Goal: Task Accomplishment & Management: Complete application form

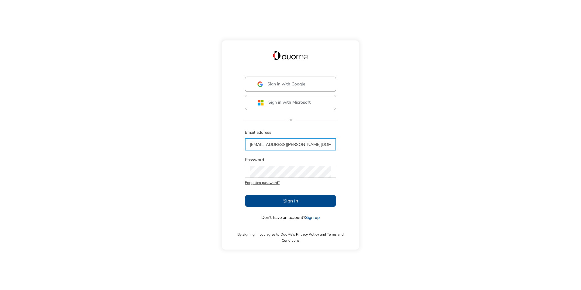
type input "[EMAIL_ADDRESS][PERSON_NAME][DOMAIN_NAME]"
click at [422, 169] on div "Sign in with Google Sign in with Microsoft or Email address [PERSON_NAME][EMAIL…" at bounding box center [290, 145] width 581 height 290
click at [287, 204] on span "Sign in" at bounding box center [290, 200] width 15 height 7
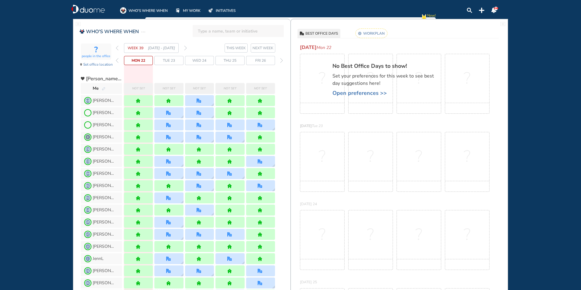
click at [102, 88] on img "pen-edit" at bounding box center [104, 89] width 4 height 4
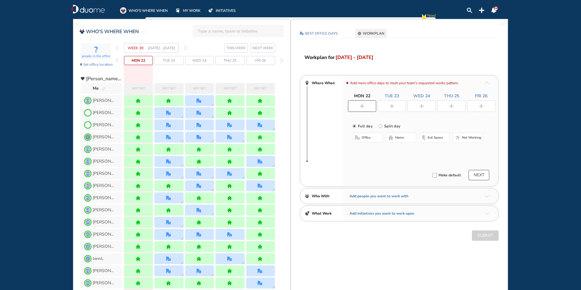
click at [372, 135] on button "office" at bounding box center [367, 138] width 30 height 10
click at [372, 148] on button "Select location" at bounding box center [368, 150] width 24 height 6
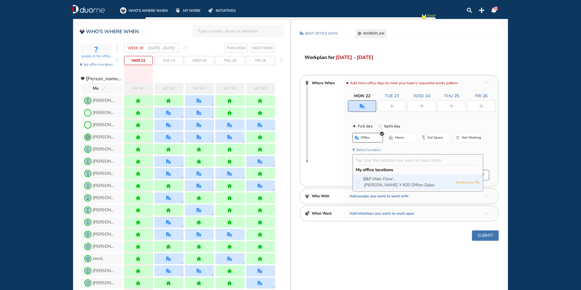
click at [374, 181] on icon "Main Floor ," at bounding box center [383, 179] width 22 height 6
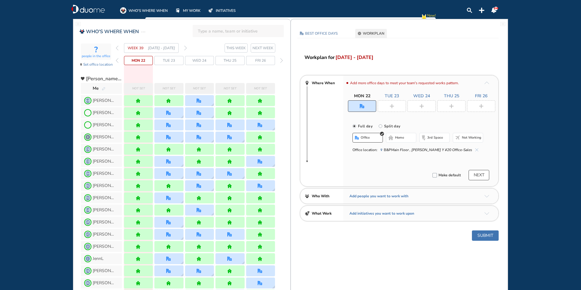
click at [391, 108] on img "plus-rounded-bdbdbd" at bounding box center [391, 106] width 5 height 5
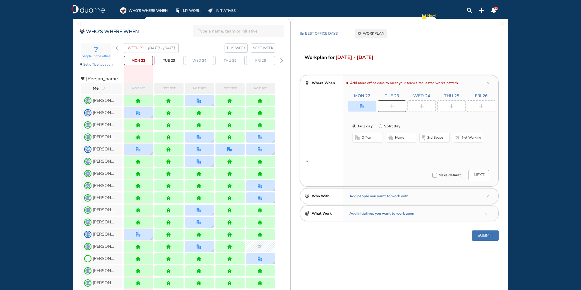
click at [390, 135] on button "home" at bounding box center [401, 138] width 30 height 10
click at [421, 109] on div at bounding box center [421, 106] width 28 height 12
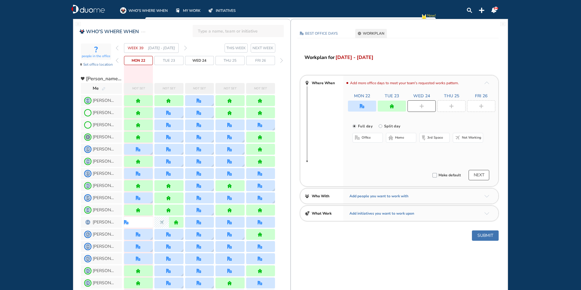
click at [367, 136] on span "office" at bounding box center [366, 137] width 9 height 5
click at [370, 150] on button "Select location" at bounding box center [368, 150] width 24 height 6
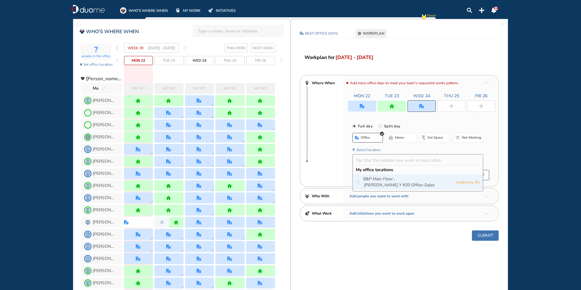
click at [374, 177] on icon "Main Floor ," at bounding box center [383, 179] width 22 height 6
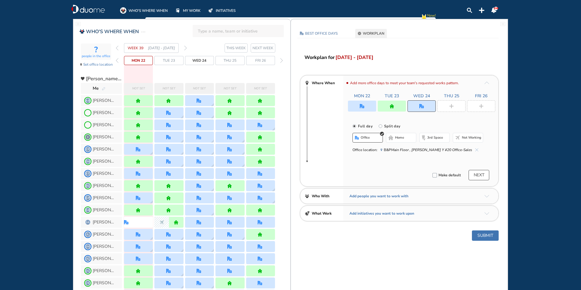
click at [449, 103] on div at bounding box center [451, 106] width 28 height 12
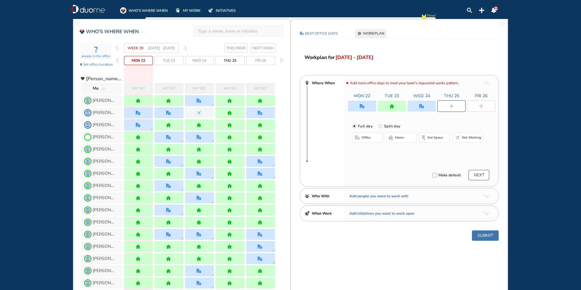
click at [370, 138] on span "office" at bounding box center [366, 137] width 9 height 5
click at [369, 153] on button "Select location" at bounding box center [368, 150] width 24 height 6
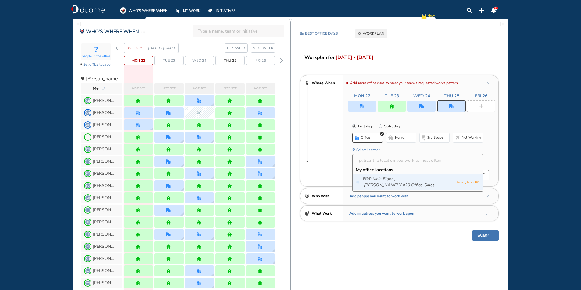
click at [375, 178] on icon "Main Floor ," at bounding box center [383, 179] width 22 height 6
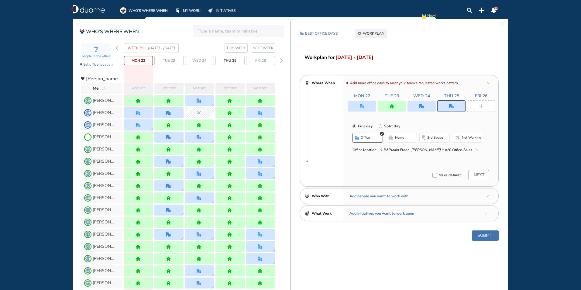
click at [479, 103] on div at bounding box center [481, 106] width 28 height 12
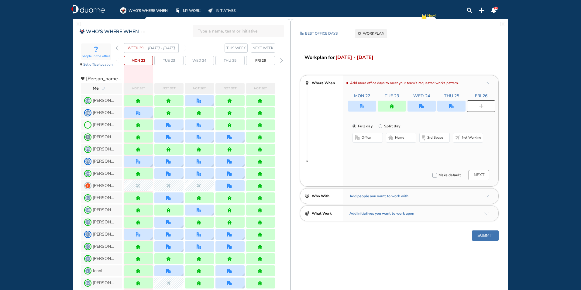
click at [360, 141] on button "office" at bounding box center [367, 138] width 30 height 10
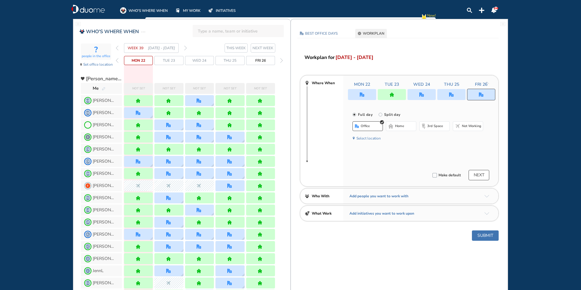
click at [365, 139] on button "Select location" at bounding box center [368, 138] width 24 height 6
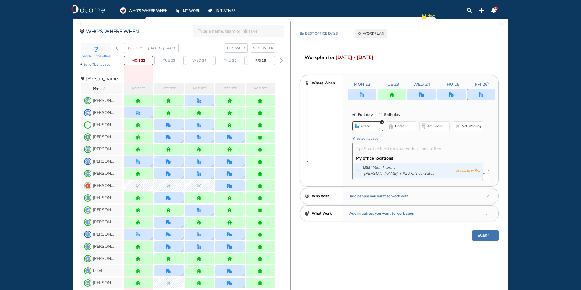
click at [368, 164] on span "B&P Main Floor , [PERSON_NAME] Y #20 Office-Sales" at bounding box center [408, 170] width 90 height 12
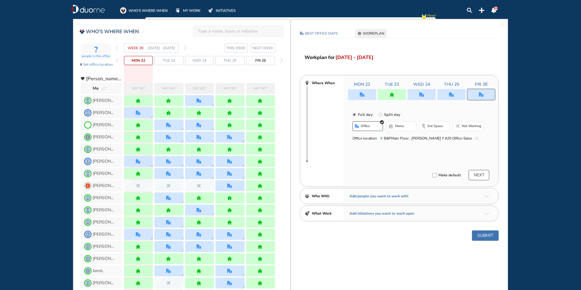
click at [423, 95] on img "office" at bounding box center [421, 94] width 5 height 5
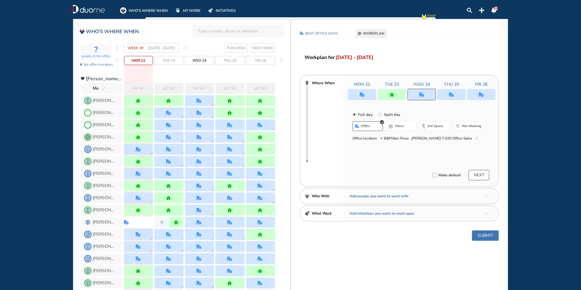
click at [396, 96] on div at bounding box center [392, 94] width 28 height 11
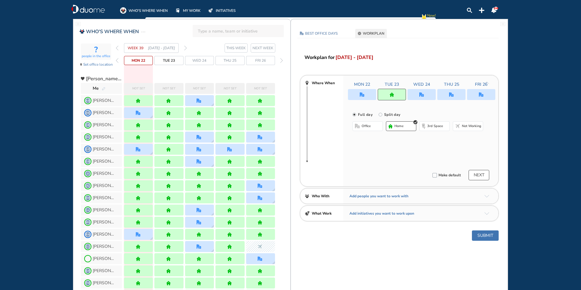
click at [374, 126] on button "office" at bounding box center [367, 126] width 30 height 10
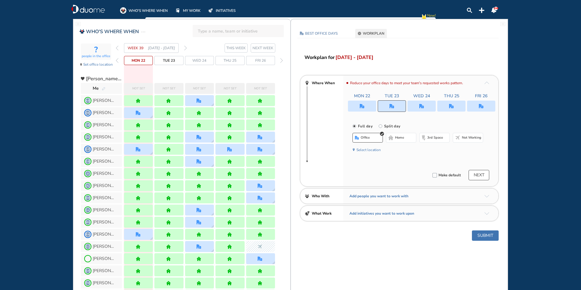
click at [367, 145] on span "Select location" at bounding box center [417, 149] width 131 height 8
click at [368, 149] on button "Select location" at bounding box center [368, 150] width 24 height 6
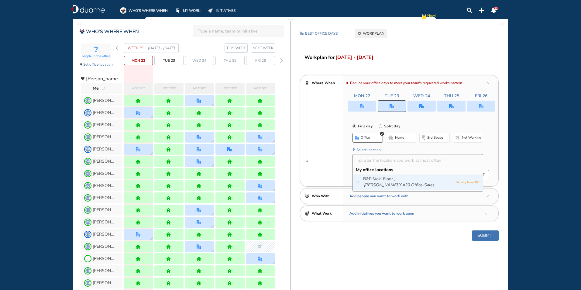
click at [371, 176] on span "B&P Main Floor , [PERSON_NAME] Y #20 Office-Sales" at bounding box center [408, 182] width 90 height 12
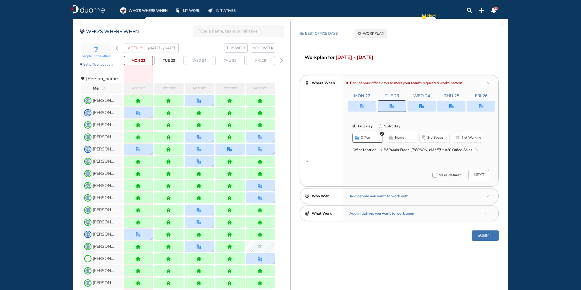
click at [371, 173] on div "Make default NEXT" at bounding box center [418, 175] width 150 height 10
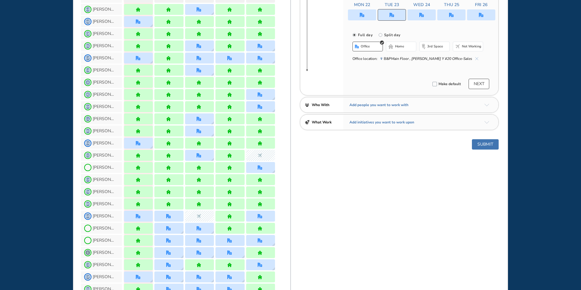
scroll to position [61, 0]
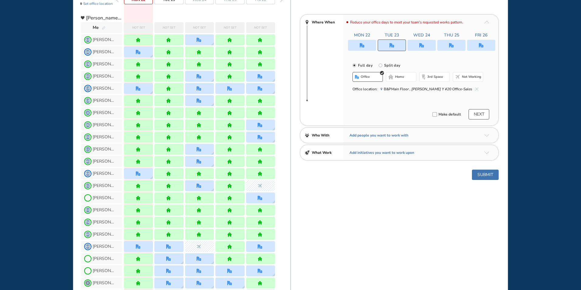
click at [448, 48] on div at bounding box center [451, 45] width 28 height 11
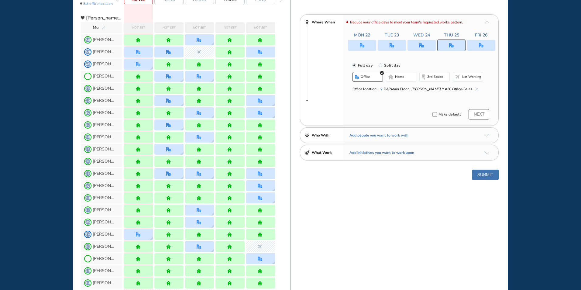
click at [399, 81] on button "home" at bounding box center [401, 77] width 30 height 10
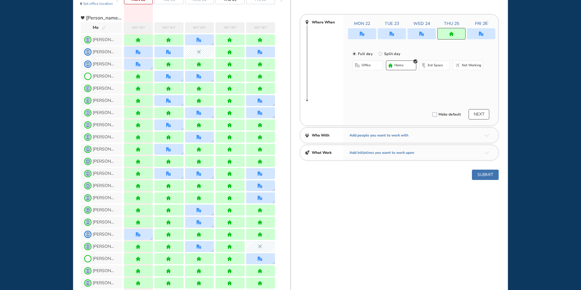
click at [488, 176] on button "Submit" at bounding box center [485, 175] width 27 height 10
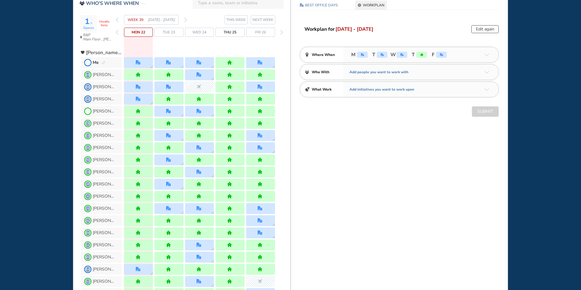
scroll to position [0, 0]
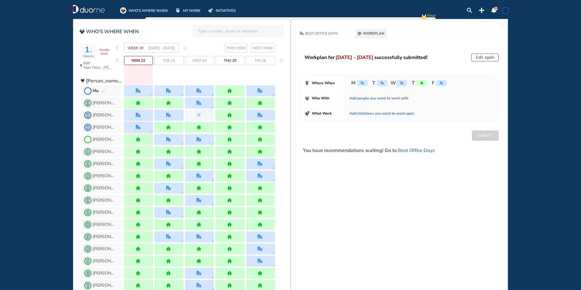
click at [159, 10] on span "WHO'S WHERE WHEN" at bounding box center [148, 11] width 39 height 6
click at [492, 9] on img "notification-panel-on" at bounding box center [493, 10] width 5 height 5
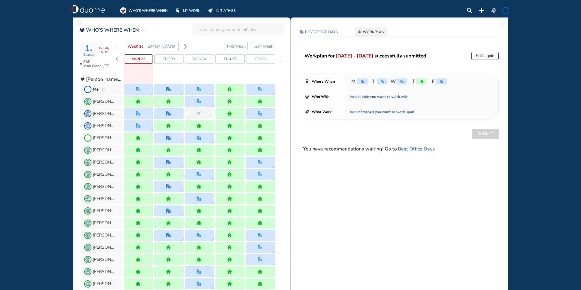
click at [496, 10] on img "notification-panel-off" at bounding box center [493, 10] width 5 height 5
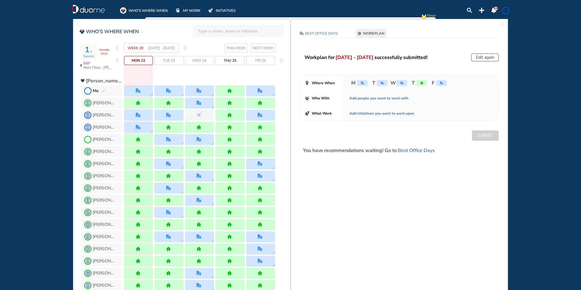
click at [495, 9] on span "158" at bounding box center [496, 8] width 5 height 3
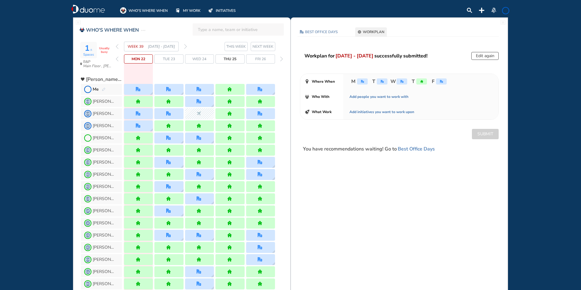
click at [495, 8] on img "notification-panel-off" at bounding box center [493, 10] width 5 height 5
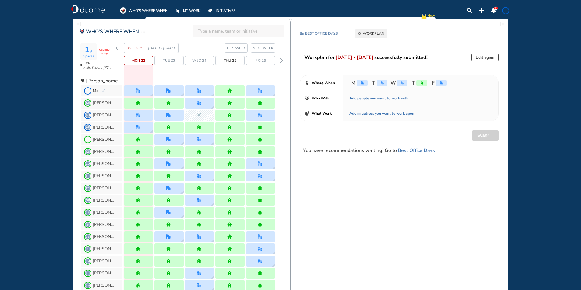
click at [427, 15] on span "New!" at bounding box center [431, 16] width 9 height 9
